Goal: Information Seeking & Learning: Find specific fact

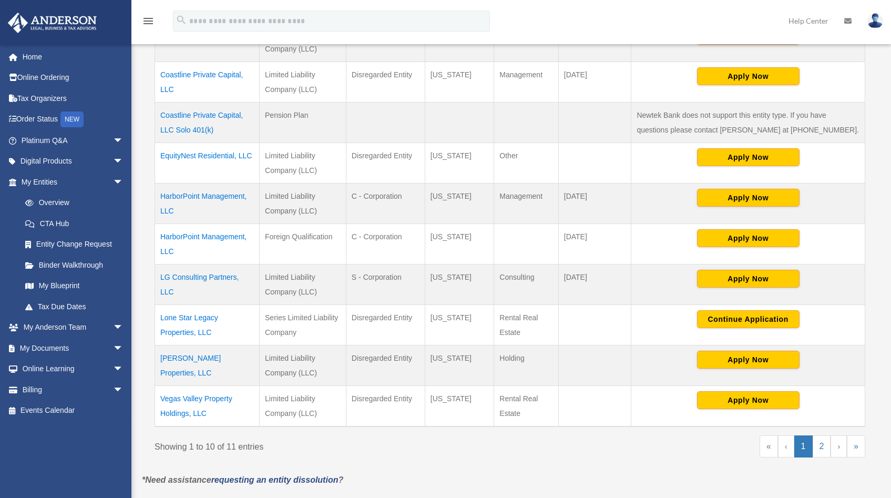
scroll to position [303, 0]
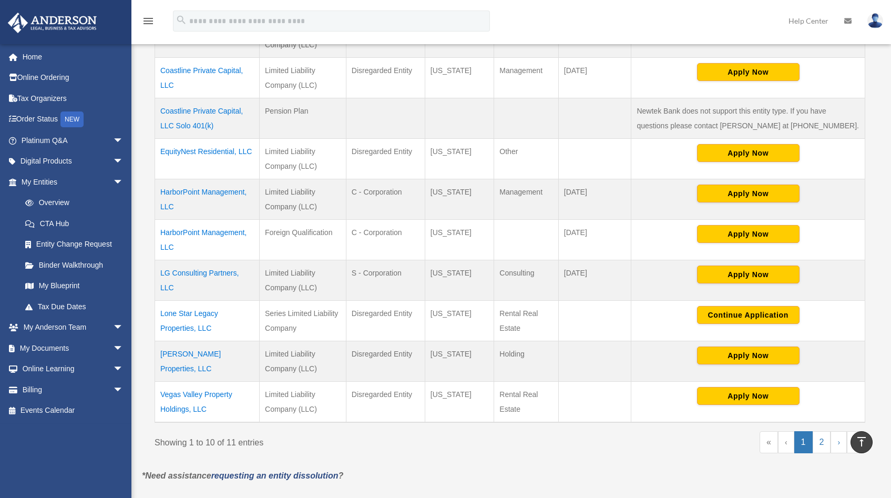
click at [173, 272] on td "LG Consulting Partners, LLC" at bounding box center [207, 280] width 105 height 40
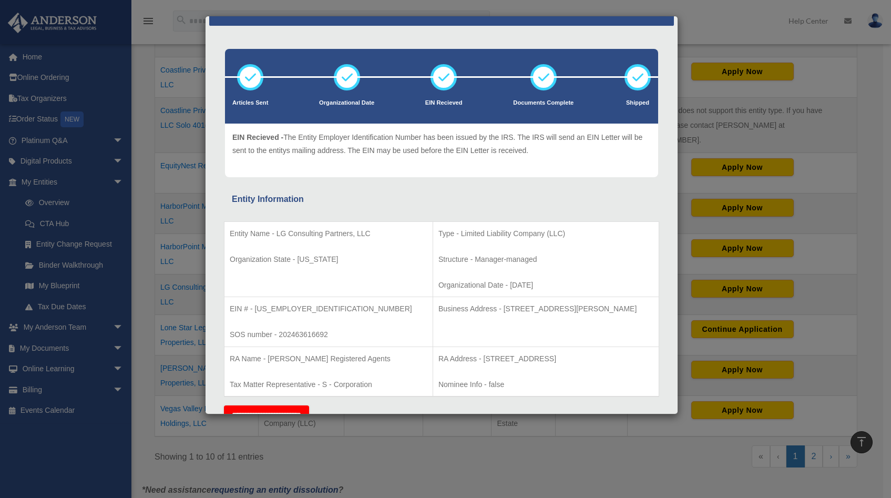
scroll to position [0, 0]
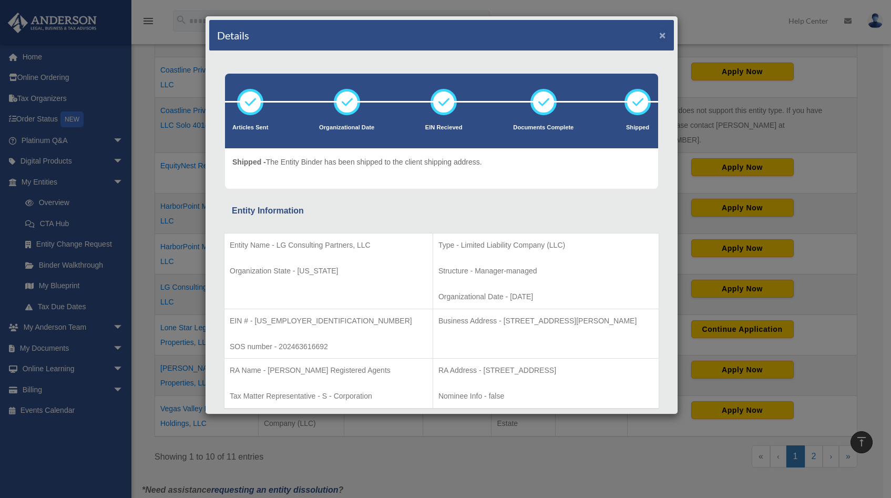
click at [659, 36] on button "×" at bounding box center [662, 34] width 7 height 11
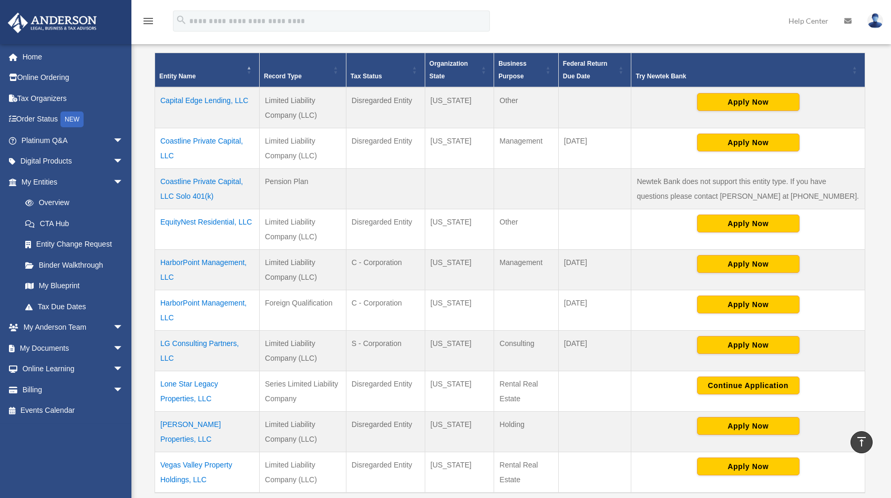
scroll to position [231, 0]
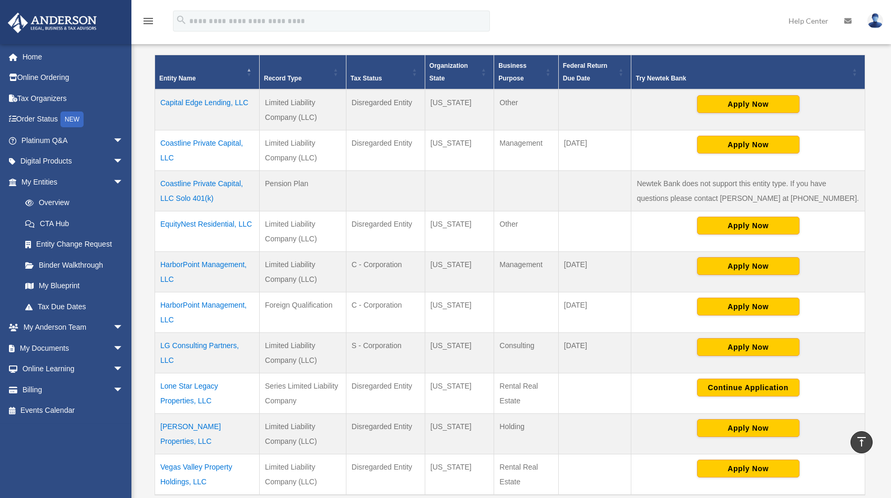
click at [220, 346] on td "LG Consulting Partners, LLC" at bounding box center [207, 352] width 105 height 40
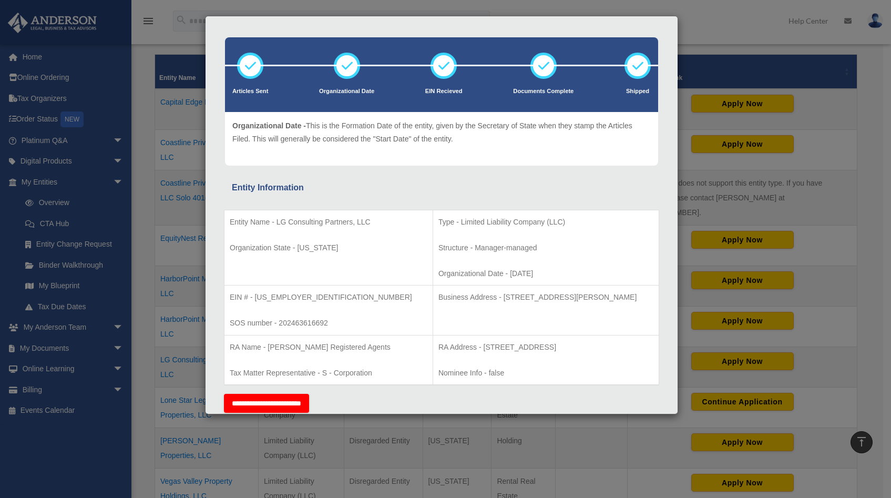
scroll to position [0, 0]
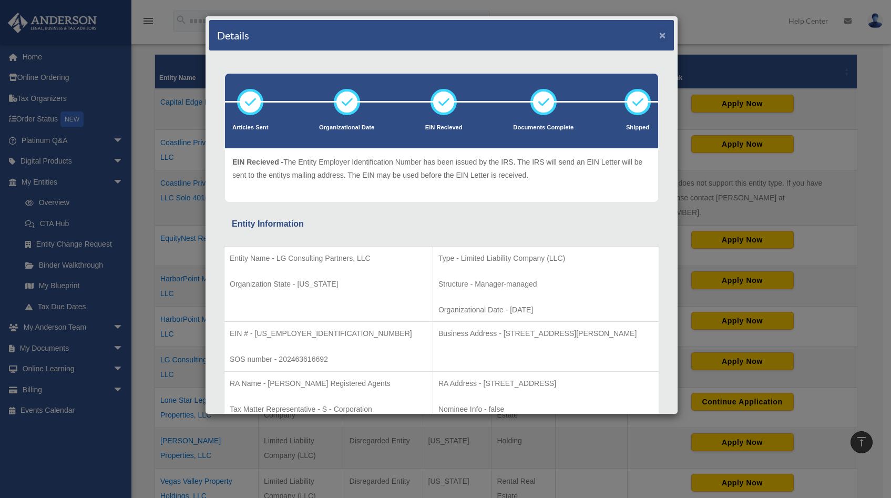
click at [659, 38] on button "×" at bounding box center [662, 34] width 7 height 11
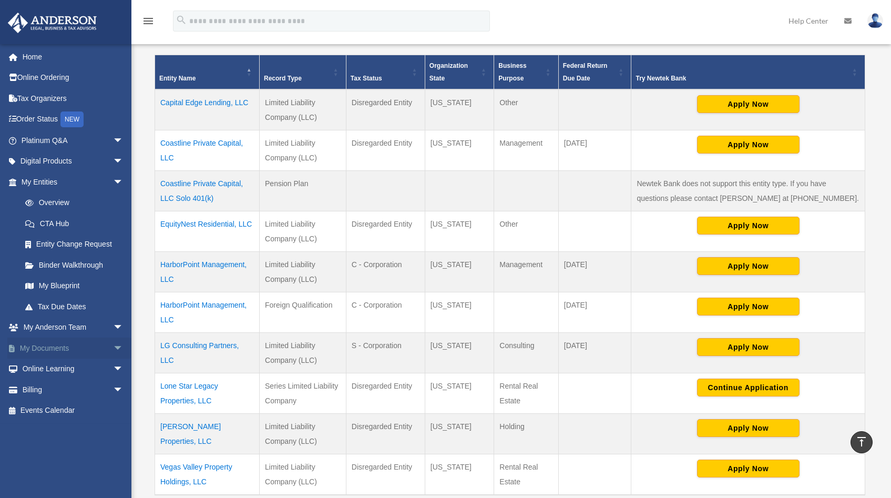
click at [114, 347] on span "arrow_drop_down" at bounding box center [123, 348] width 21 height 22
click at [45, 371] on link "Box" at bounding box center [77, 368] width 125 height 21
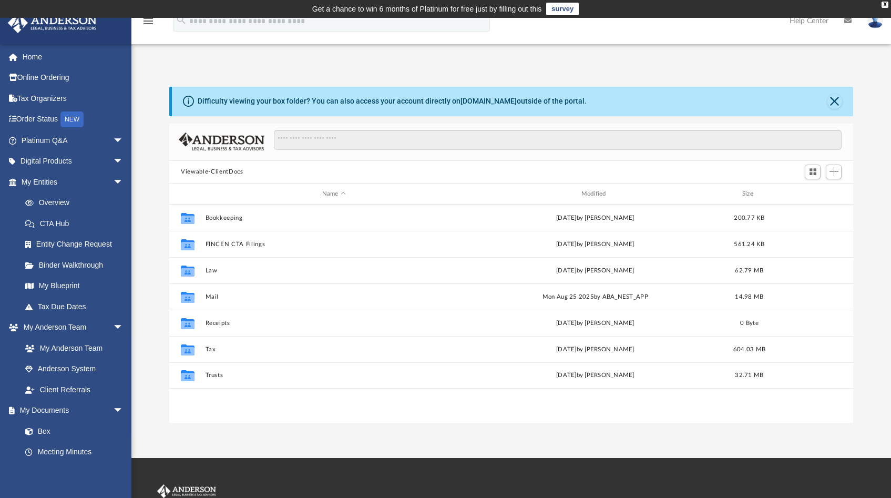
scroll to position [231, 675]
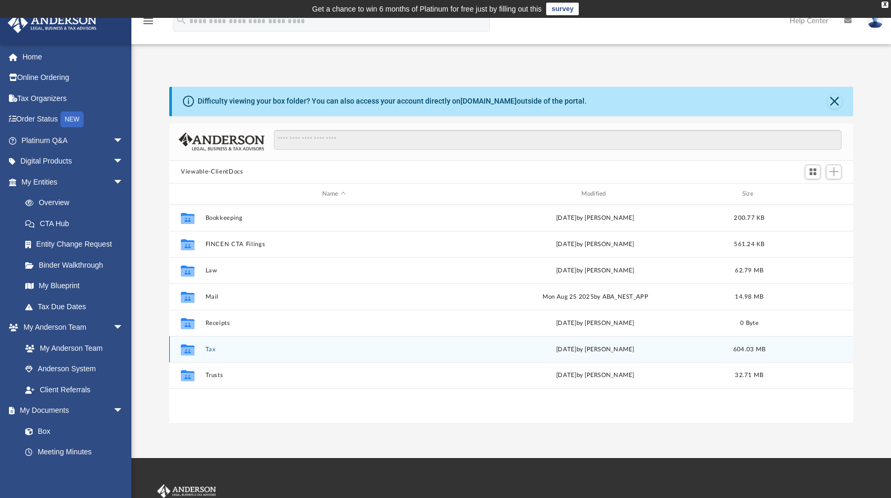
click at [210, 350] on button "Tax" at bounding box center [333, 349] width 257 height 7
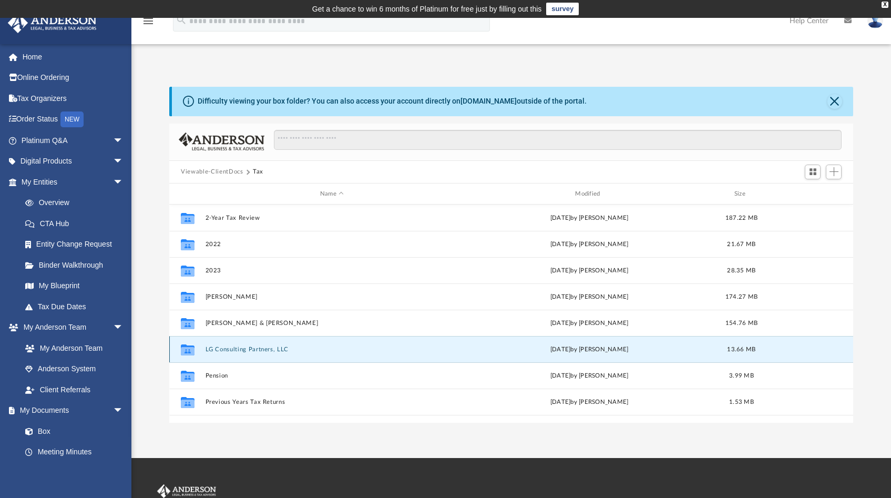
click at [210, 350] on button "LG Consulting Partners, LLC" at bounding box center [331, 349] width 253 height 7
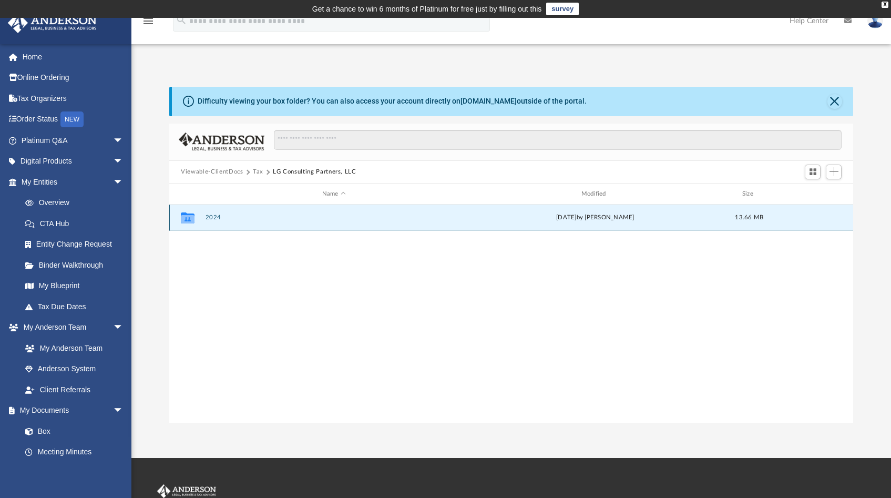
click at [217, 219] on button "2024" at bounding box center [333, 217] width 257 height 7
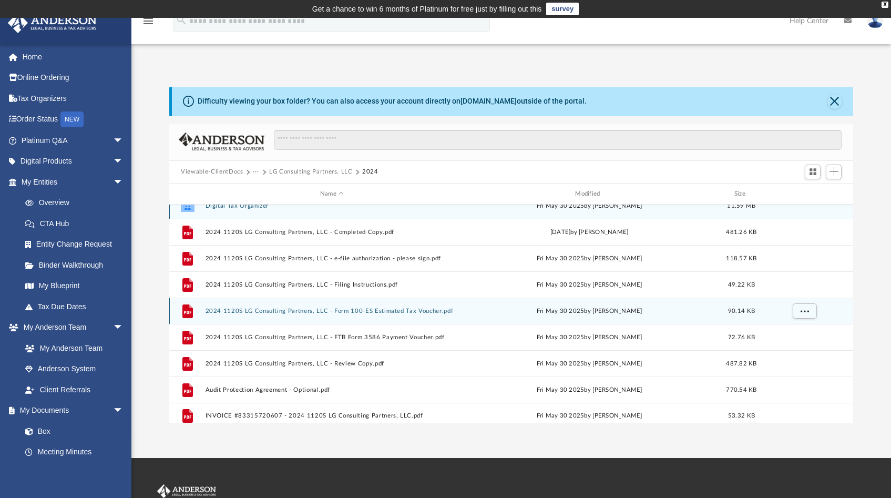
scroll to position [18, 0]
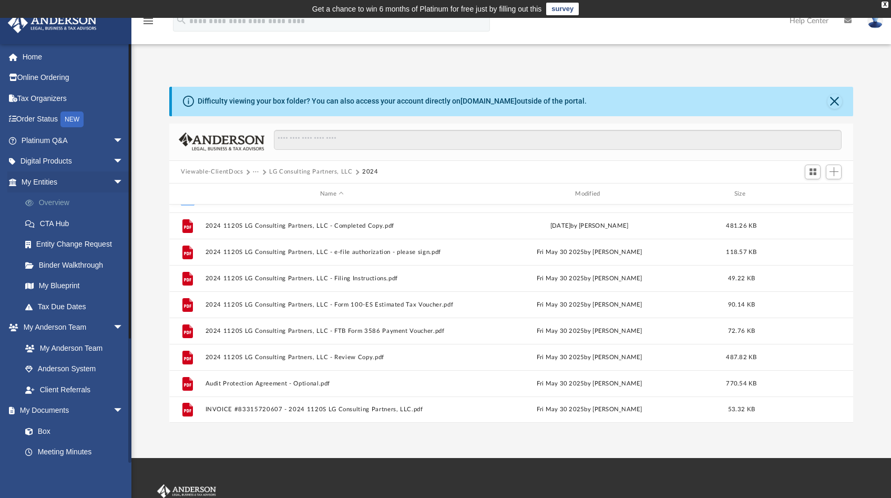
click at [56, 198] on link "Overview" at bounding box center [77, 202] width 125 height 21
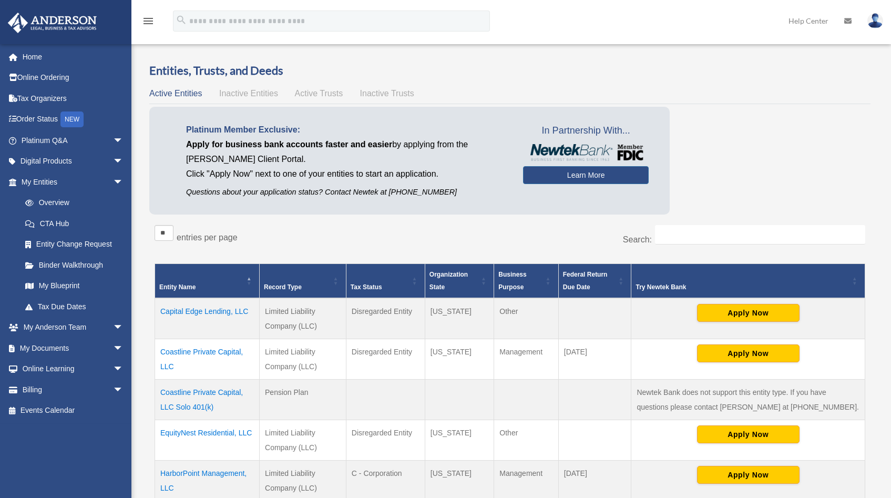
scroll to position [168, 0]
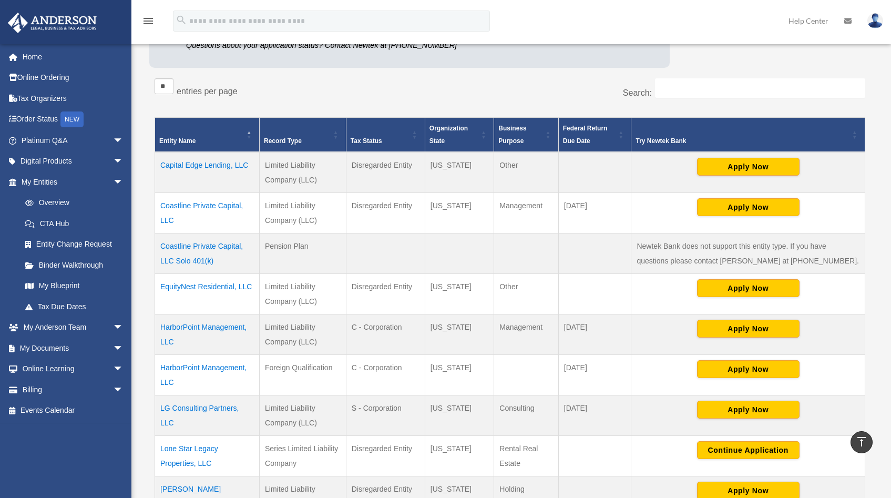
click at [168, 410] on td "LG Consulting Partners, LLC" at bounding box center [207, 415] width 105 height 40
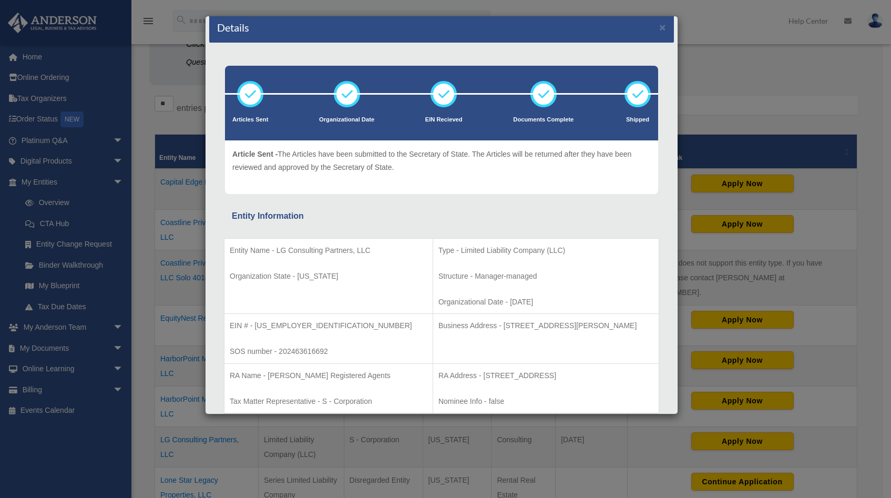
scroll to position [16, 0]
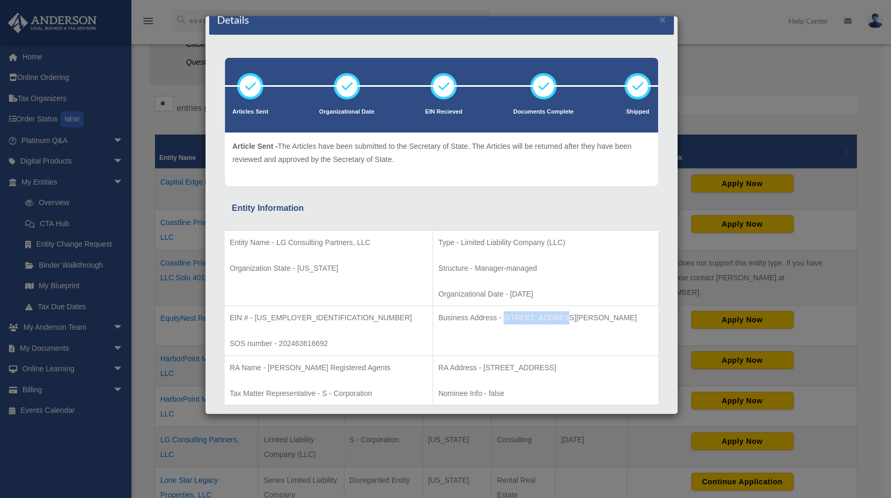
drag, startPoint x: 449, startPoint y: 317, endPoint x: 502, endPoint y: 318, distance: 53.6
click at [502, 318] on p "Business Address - 3225 McLeod Dr, Suite 100, Las Vegas, NV 89121" at bounding box center [545, 317] width 215 height 13
copy p "3225 McLeod Dr"
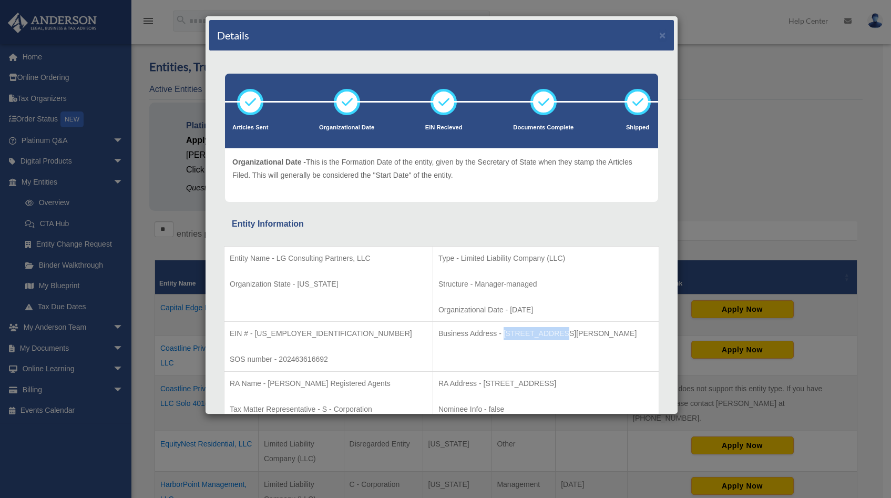
scroll to position [0, 0]
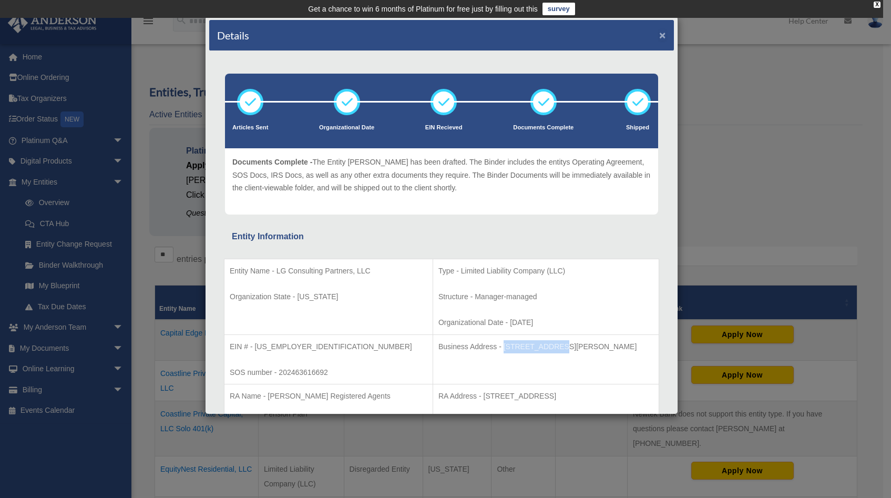
click at [659, 36] on button "×" at bounding box center [662, 34] width 7 height 11
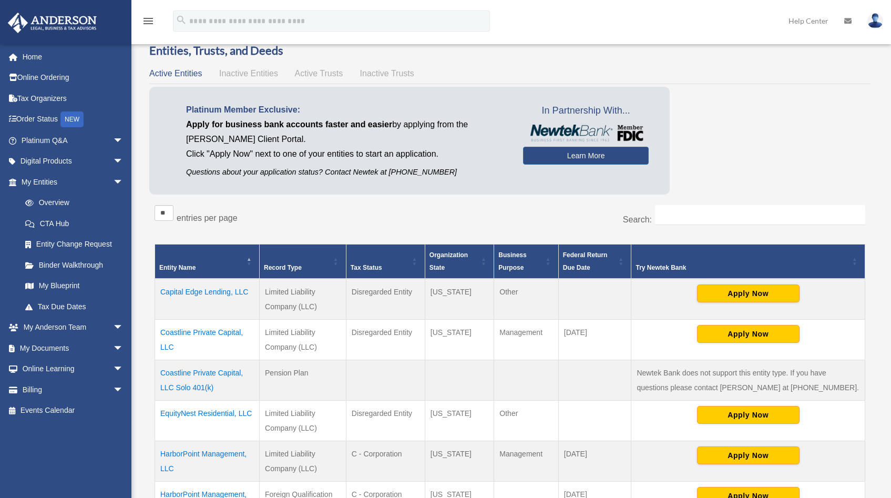
scroll to position [195, 0]
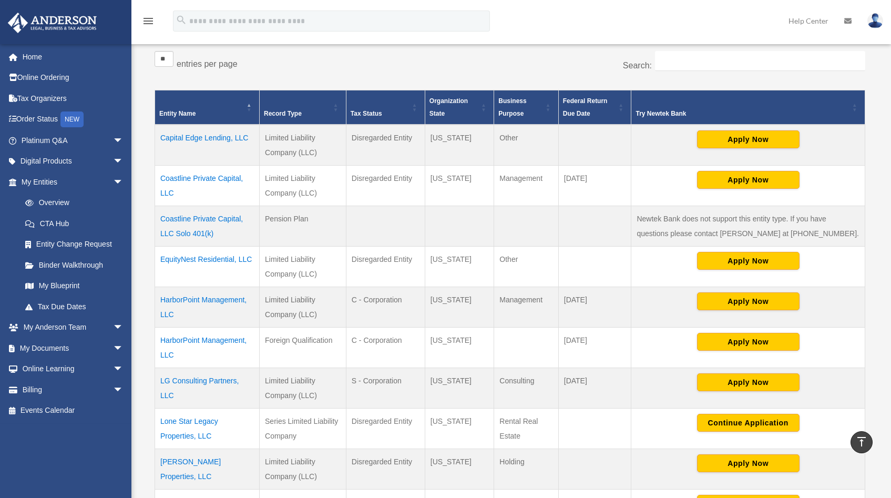
click at [173, 381] on td "LG Consulting Partners, LLC" at bounding box center [207, 387] width 105 height 40
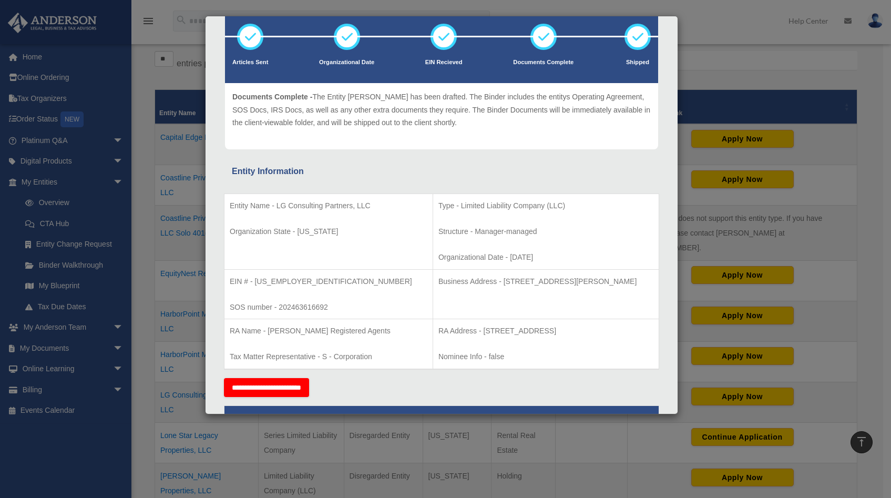
scroll to position [77, 0]
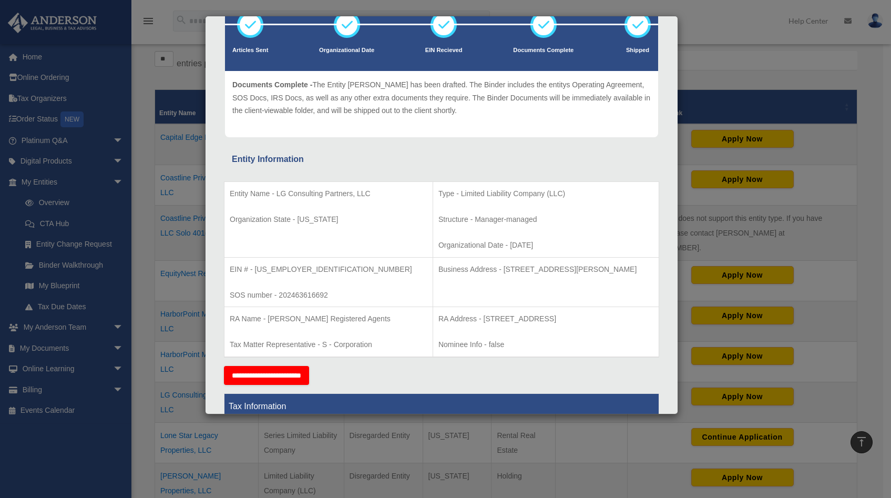
click at [290, 295] on p "SOS number - 202463616692" at bounding box center [329, 294] width 198 height 13
copy p "202463616692"
